Goal: Check status: Check status

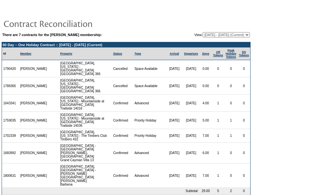
click at [11, 129] on td "1702339" at bounding box center [10, 136] width 17 height 14
copy td "1702339"
click at [49, 143] on td at bounding box center [53, 153] width 10 height 21
click at [133, 143] on td "Advanced" at bounding box center [149, 153] width 33 height 21
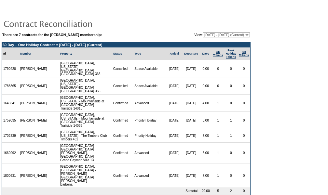
click at [49, 113] on td at bounding box center [53, 120] width 10 height 17
click at [86, 112] on td "[GEOGRAPHIC_DATA], [US_STATE] - Mountainside at Northstar Trailside 14036" at bounding box center [85, 120] width 53 height 17
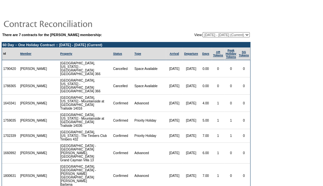
scroll to position [6, 0]
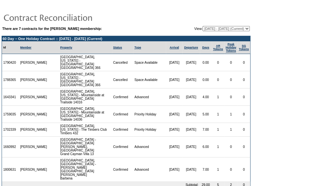
click at [100, 91] on td "[GEOGRAPHIC_DATA], [US_STATE] - Mountainside at Northstar Trailside 14016" at bounding box center [85, 97] width 53 height 17
drag, startPoint x: 89, startPoint y: 100, endPoint x: 131, endPoint y: 71, distance: 51.5
click at [89, 106] on td "[GEOGRAPHIC_DATA], [US_STATE] - Mountainside at Northstar Trailside 14036" at bounding box center [85, 114] width 53 height 17
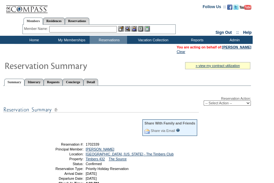
drag, startPoint x: 0, startPoint y: 0, endPoint x: 270, endPoint y: 145, distance: 306.4
click at [270, 145] on form "Follow Us ::" at bounding box center [137, 160] width 274 height 321
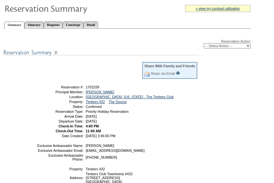
scroll to position [57, 0]
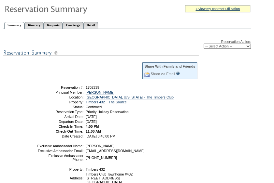
click at [246, 47] on select "-- Select Action -- Modify Reservation Dates Modify Reservation Cost Modify Occ…" at bounding box center [226, 46] width 47 height 5
select select "CancelRes"
click at [203, 44] on select "-- Select Action -- Modify Reservation Dates Modify Reservation Cost Modify Occ…" at bounding box center [226, 46] width 47 height 5
